Goal: Task Accomplishment & Management: Manage account settings

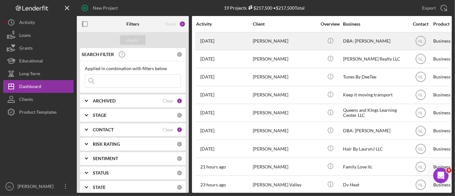
click at [219, 47] on div "[DATE] [PERSON_NAME]" at bounding box center [224, 41] width 56 height 17
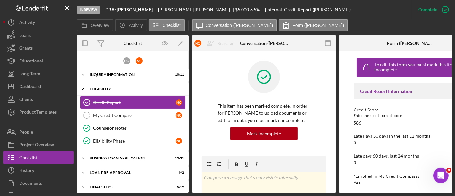
scroll to position [10, 0]
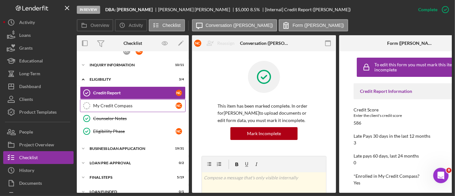
click at [128, 100] on link "My Credit Compass My Credit Compass N C" at bounding box center [133, 105] width 106 height 13
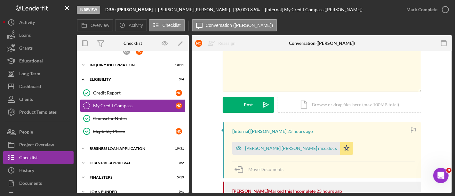
scroll to position [105, 0]
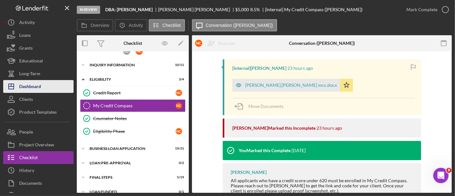
click at [68, 85] on button "Icon/Dashboard Dashboard" at bounding box center [38, 86] width 70 height 13
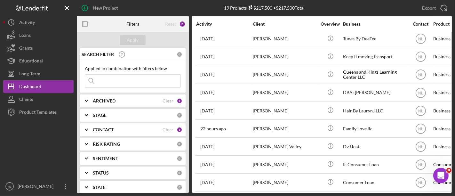
scroll to position [185, 0]
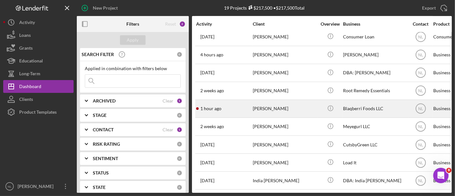
click at [227, 110] on div "1 hour ago [PERSON_NAME]" at bounding box center [224, 108] width 56 height 17
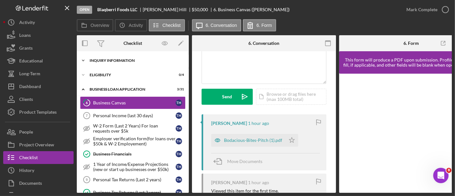
click at [119, 64] on div "Icon/Expander INQUIRY INFORMATION 10 / 11" at bounding box center [133, 60] width 112 height 13
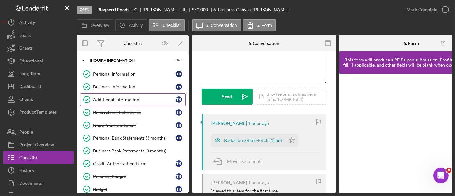
scroll to position [100, 0]
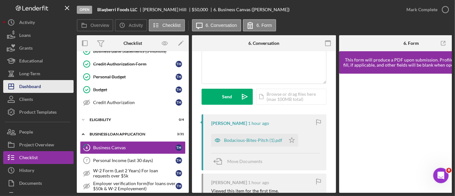
click at [43, 84] on button "Icon/Dashboard Dashboard" at bounding box center [38, 86] width 70 height 13
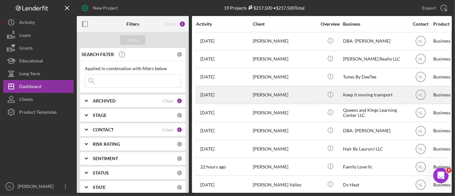
scroll to position [19, 0]
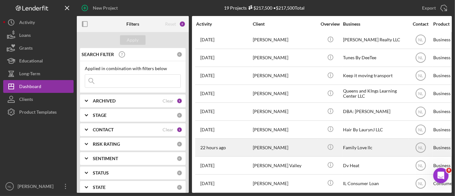
click at [266, 142] on div "[PERSON_NAME]" at bounding box center [285, 147] width 64 height 17
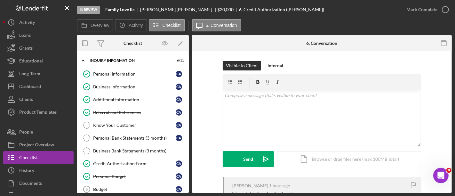
scroll to position [77, 0]
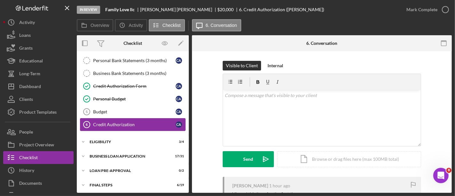
click at [113, 118] on link "Credit Authorization 6 Credit Authorization C A" at bounding box center [133, 124] width 106 height 13
click at [115, 110] on div "Budget" at bounding box center [134, 111] width 83 height 5
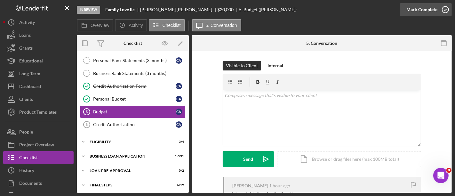
click at [426, 13] on div "Mark Complete" at bounding box center [421, 9] width 31 height 13
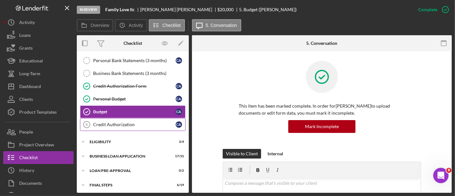
click at [149, 118] on link "Credit Authorization 6 Credit Authorization C A" at bounding box center [133, 124] width 106 height 13
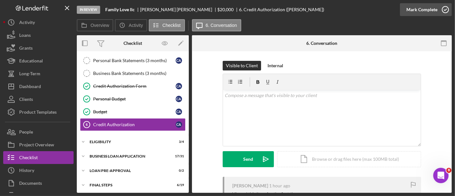
click at [404, 7] on button "Mark Complete" at bounding box center [426, 9] width 52 height 13
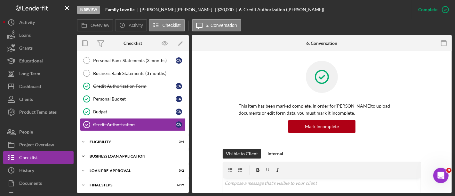
click at [106, 157] on div "Icon/Expander BUSINESS LOAN APPLICATION 17 / 31" at bounding box center [133, 156] width 112 height 13
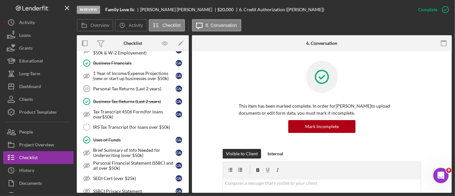
scroll to position [258, 0]
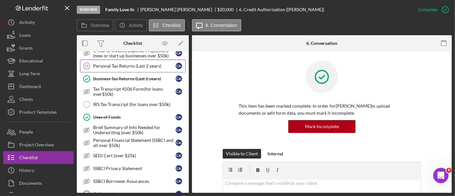
click at [104, 66] on link "Personal Tax Returns (Last 2 years) 10 Personal Tax Returns (Last 2 years) C A" at bounding box center [133, 66] width 106 height 13
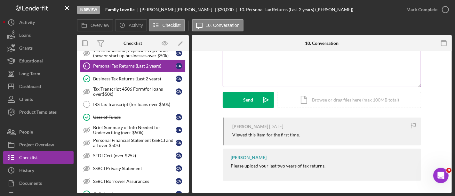
scroll to position [59, 0]
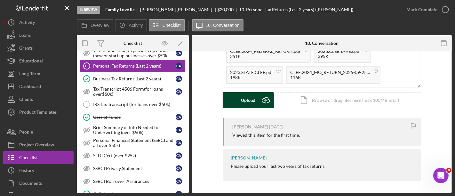
click at [253, 94] on div "Upload" at bounding box center [248, 100] width 14 height 16
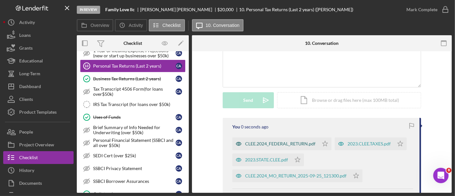
scroll to position [93, 0]
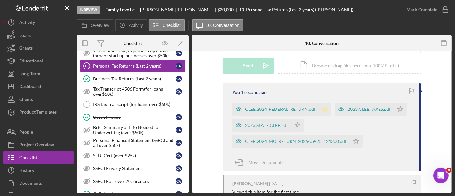
click at [323, 112] on icon "Icon/Star" at bounding box center [325, 109] width 13 height 13
click at [312, 140] on div "CLEE.2024_MO_RETURN_2025-09-25_121300.pdf" at bounding box center [295, 141] width 101 height 5
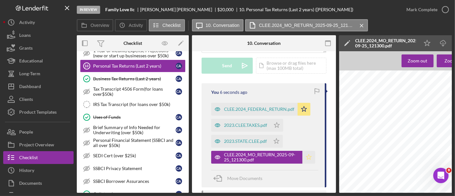
click at [306, 157] on icon "Icon/Star" at bounding box center [308, 157] width 13 height 13
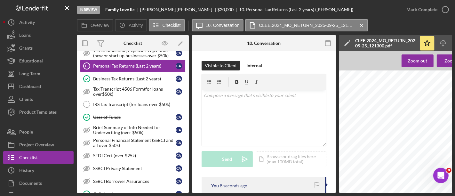
scroll to position [0, 79]
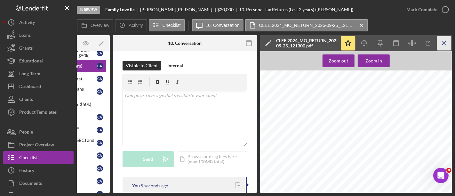
click at [441, 42] on icon "Icon/Menu Close" at bounding box center [444, 43] width 14 height 14
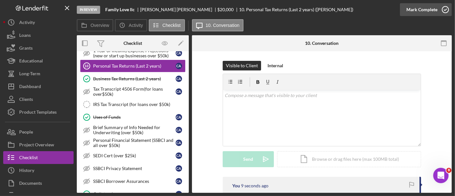
click at [418, 9] on div "Mark Complete" at bounding box center [421, 9] width 31 height 13
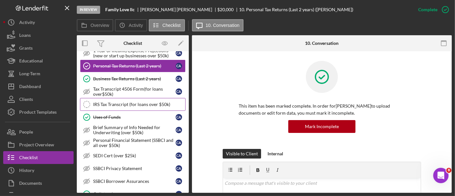
click at [138, 98] on link "IRS Tax Transcript (for loans over $50k) IRS Tax Transcript (for loans over $50…" at bounding box center [133, 104] width 106 height 13
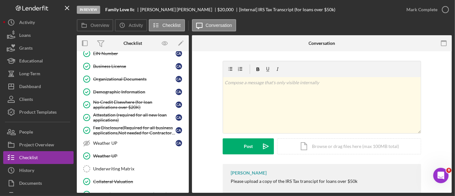
scroll to position [487, 0]
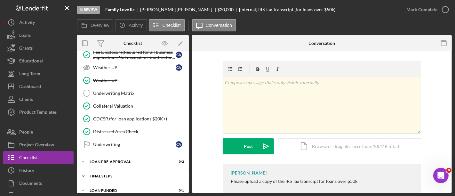
click at [123, 174] on div "FINAL STEPS" at bounding box center [135, 176] width 91 height 4
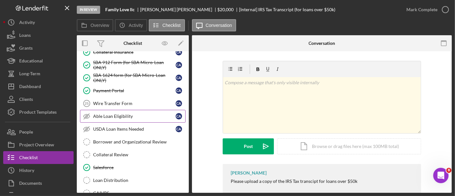
scroll to position [625, 0]
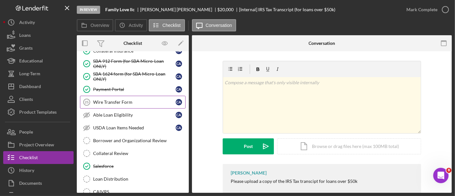
click at [117, 98] on link "Wire Transfer Form 25 Wire Transfer Form C A" at bounding box center [133, 102] width 106 height 13
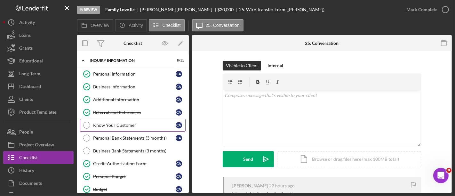
click at [126, 124] on div "Know Your Customer" at bounding box center [134, 125] width 83 height 5
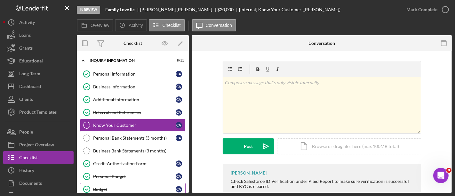
scroll to position [91, 0]
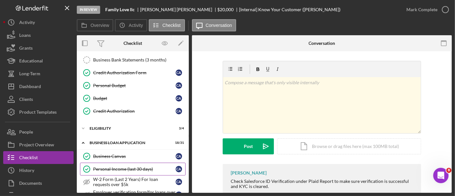
click at [135, 167] on div "Personal Income (last 30 days)" at bounding box center [134, 168] width 83 height 5
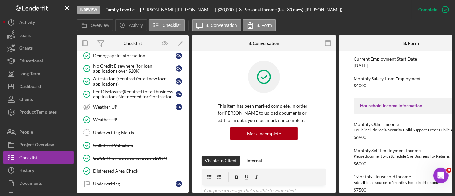
scroll to position [466, 0]
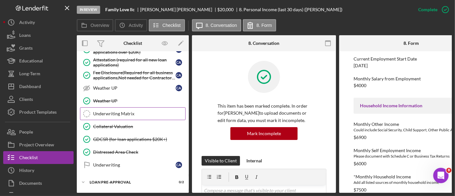
click at [119, 111] on link "Underwriting Matrix Underwriting Matrix" at bounding box center [133, 113] width 106 height 13
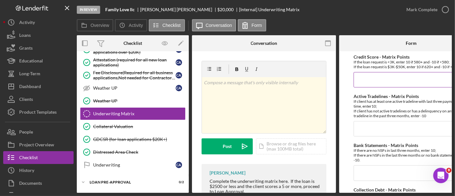
click at [385, 80] on input "Credit Score - Matrix Points" at bounding box center [411, 79] width 115 height 15
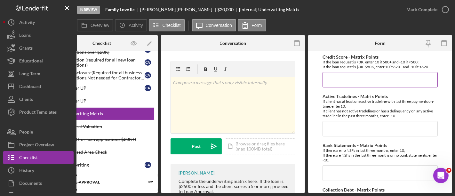
click at [385, 80] on input "Credit Score - Matrix Points" at bounding box center [380, 79] width 115 height 15
type input "10"
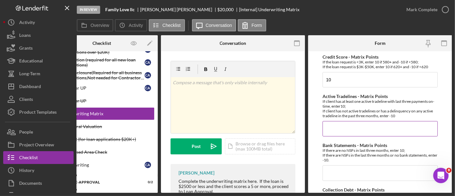
click at [350, 130] on input "Active Tradelines - Matrix Points" at bounding box center [380, 128] width 115 height 15
type input "10"
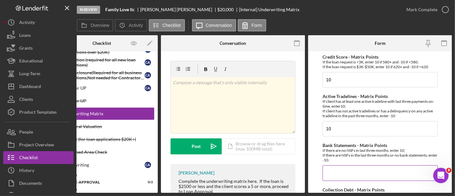
click at [342, 173] on input "Bank Statements - Matrix Points" at bounding box center [380, 172] width 115 height 15
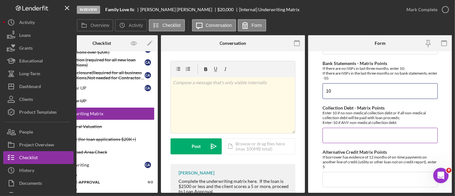
type input "10"
click at [339, 136] on input "Collection Debt - Matrix Points" at bounding box center [380, 135] width 115 height 15
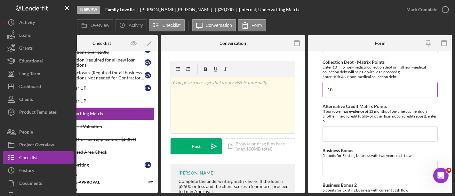
scroll to position [178, 0]
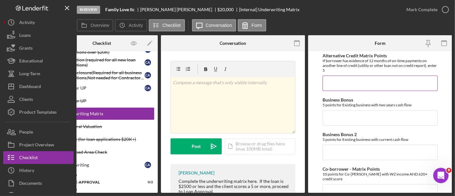
type input "-10"
click at [338, 83] on input "Alternative Credit Matrix Points" at bounding box center [380, 83] width 115 height 15
type input "0"
click at [335, 119] on input "Business Bonus" at bounding box center [380, 117] width 115 height 15
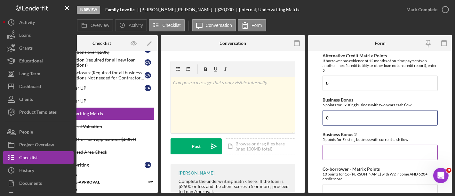
type input "0"
click at [331, 153] on input "Business Bonus 2" at bounding box center [380, 152] width 115 height 15
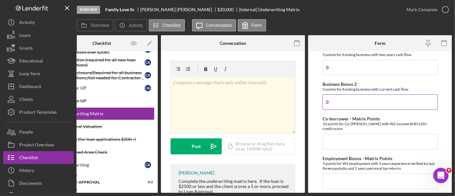
scroll to position [240, 0]
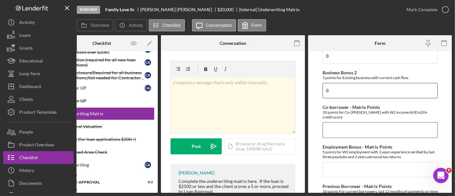
type input "0"
click at [338, 124] on input "Co-borrower - Matrix Points" at bounding box center [380, 129] width 115 height 15
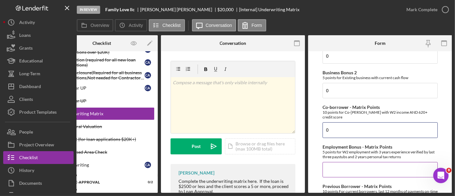
type input "0"
click at [341, 166] on input "Employment Bonus - Matrix Points" at bounding box center [380, 169] width 115 height 15
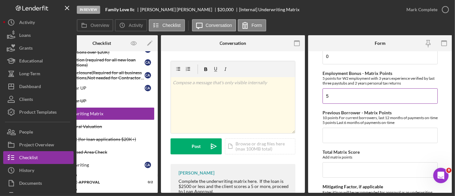
scroll to position [320, 0]
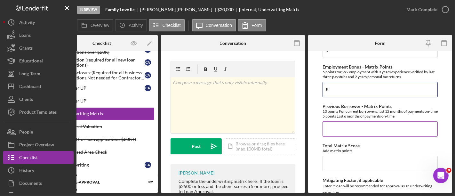
type input "5"
click at [339, 124] on input "Previous Borrower - Matrix Points" at bounding box center [380, 128] width 115 height 15
click at [339, 124] on input "1" at bounding box center [380, 128] width 115 height 15
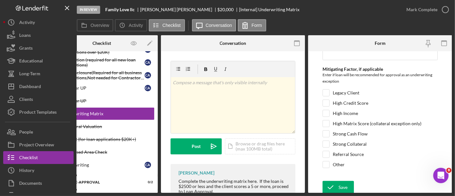
scroll to position [398, 0]
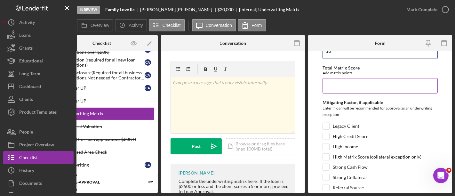
type input "10"
click at [340, 84] on input "Total Matrix Score" at bounding box center [380, 85] width 115 height 15
type input "35"
click at [326, 123] on input "Legacy Client" at bounding box center [326, 126] width 6 height 6
checkbox input "true"
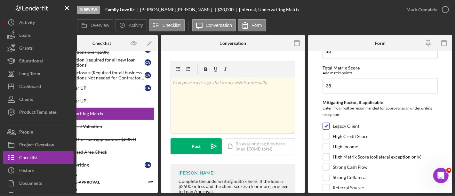
scroll to position [431, 0]
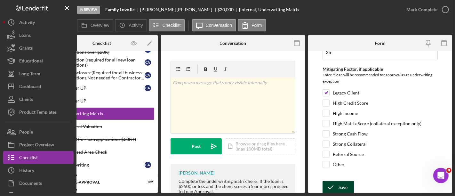
click at [333, 180] on icon "submit" at bounding box center [331, 187] width 16 height 16
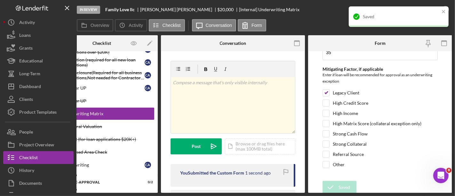
click at [440, 12] on div "Saved" at bounding box center [396, 17] width 90 height 10
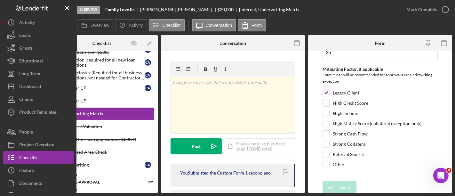
click at [420, 13] on div "Mark Complete" at bounding box center [421, 9] width 31 height 13
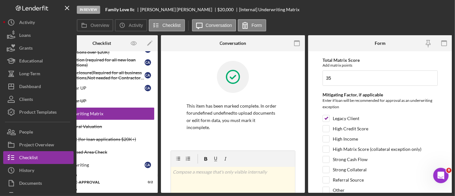
scroll to position [457, 0]
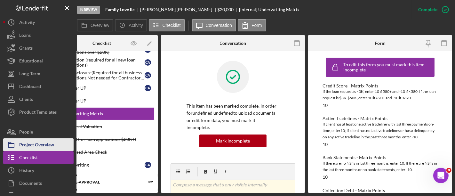
click at [52, 138] on div "Project Overview" at bounding box center [36, 145] width 35 height 14
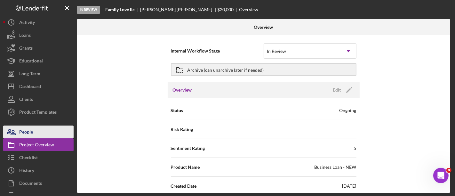
click at [50, 136] on button "People" at bounding box center [38, 131] width 70 height 13
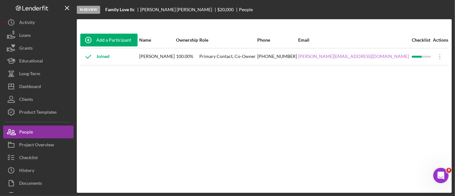
click at [342, 56] on link "[PERSON_NAME][EMAIL_ADDRESS][DOMAIN_NAME]" at bounding box center [353, 56] width 111 height 5
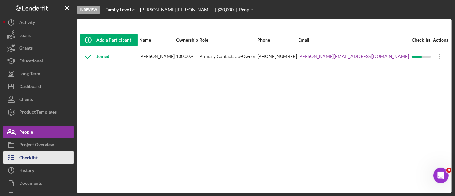
click at [43, 162] on button "Checklist" at bounding box center [38, 157] width 70 height 13
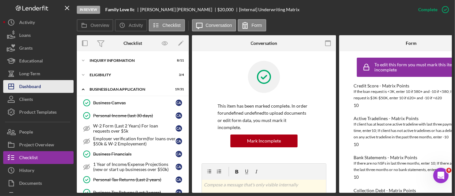
click at [52, 86] on button "Icon/Dashboard Dashboard" at bounding box center [38, 86] width 70 height 13
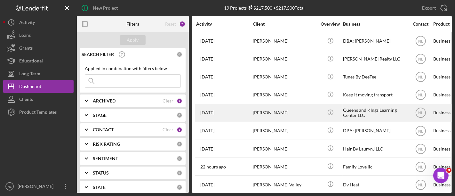
click at [288, 106] on div "[PERSON_NAME]" at bounding box center [285, 112] width 64 height 17
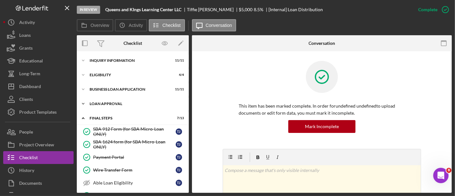
click at [120, 101] on div "Icon/Expander Loan Approval 2 / 2" at bounding box center [133, 103] width 112 height 13
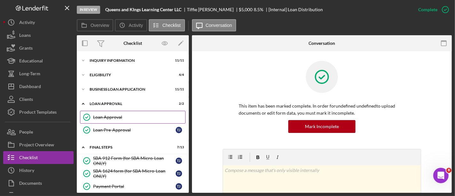
click at [127, 113] on link "Loan Approval Loan Approval" at bounding box center [133, 117] width 106 height 13
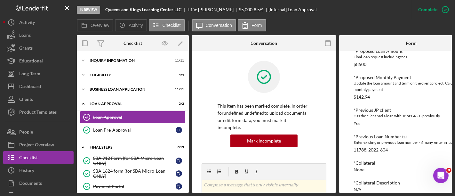
scroll to position [41, 0]
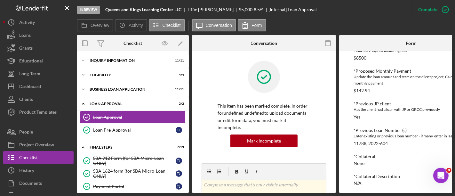
click at [380, 143] on div "11788, 2022-604" at bounding box center [371, 143] width 34 height 5
copy div "11788, 2022-604"
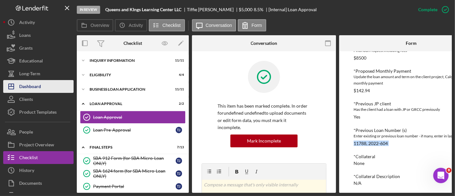
click at [27, 87] on div "Dashboard" at bounding box center [30, 87] width 22 height 14
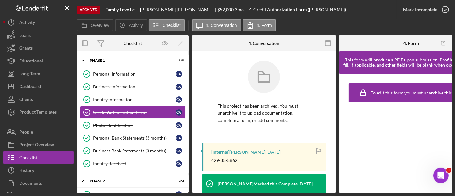
scroll to position [113, 0]
